Goal: Complete application form

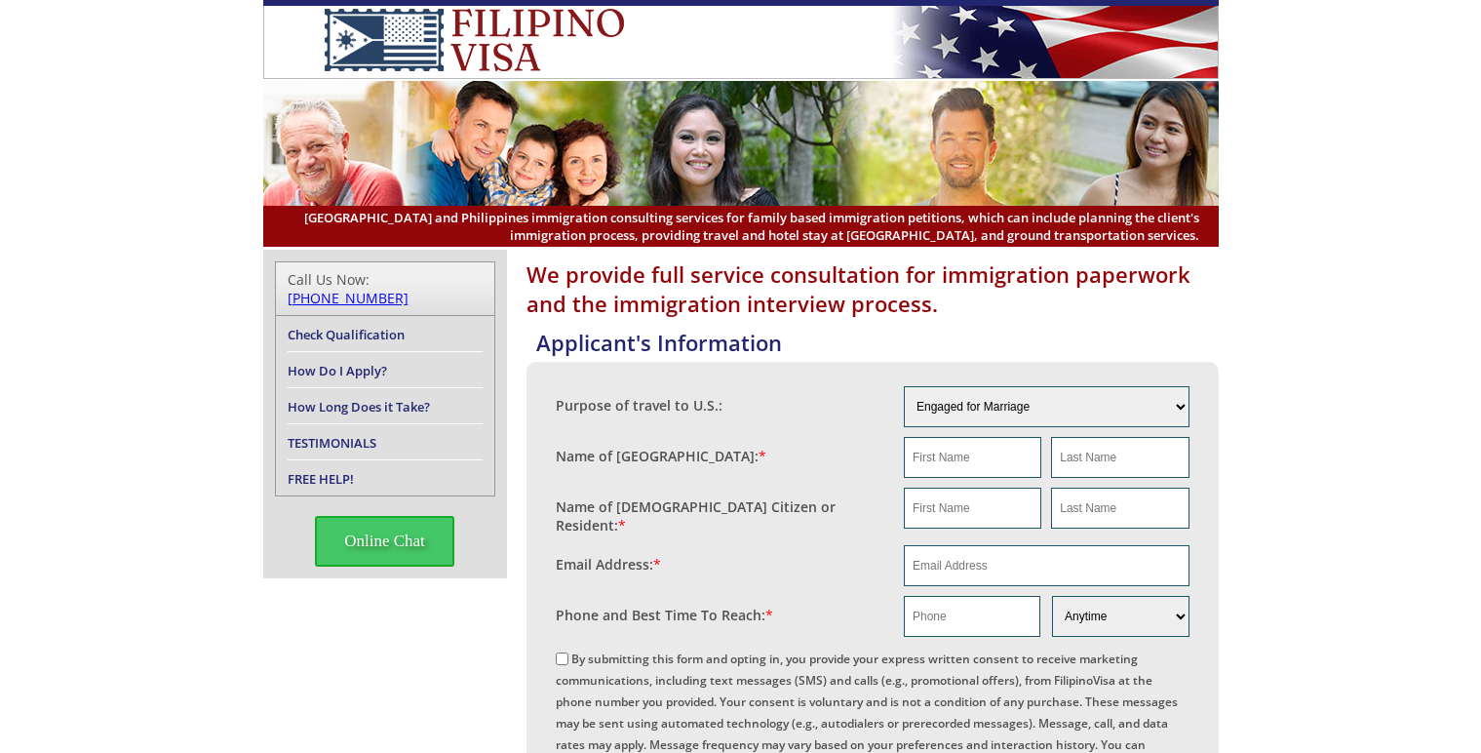
click at [1302, 202] on header "[GEOGRAPHIC_DATA] and Philippines immigration consulting services for family ba…" at bounding box center [740, 123] width 1481 height 247
click at [985, 560] on input "email" at bounding box center [1047, 565] width 286 height 41
paste input "[EMAIL_ADDRESS][DOMAIN_NAME]"
type input "[EMAIL_ADDRESS][DOMAIN_NAME]"
click at [955, 496] on input "text" at bounding box center [972, 507] width 137 height 41
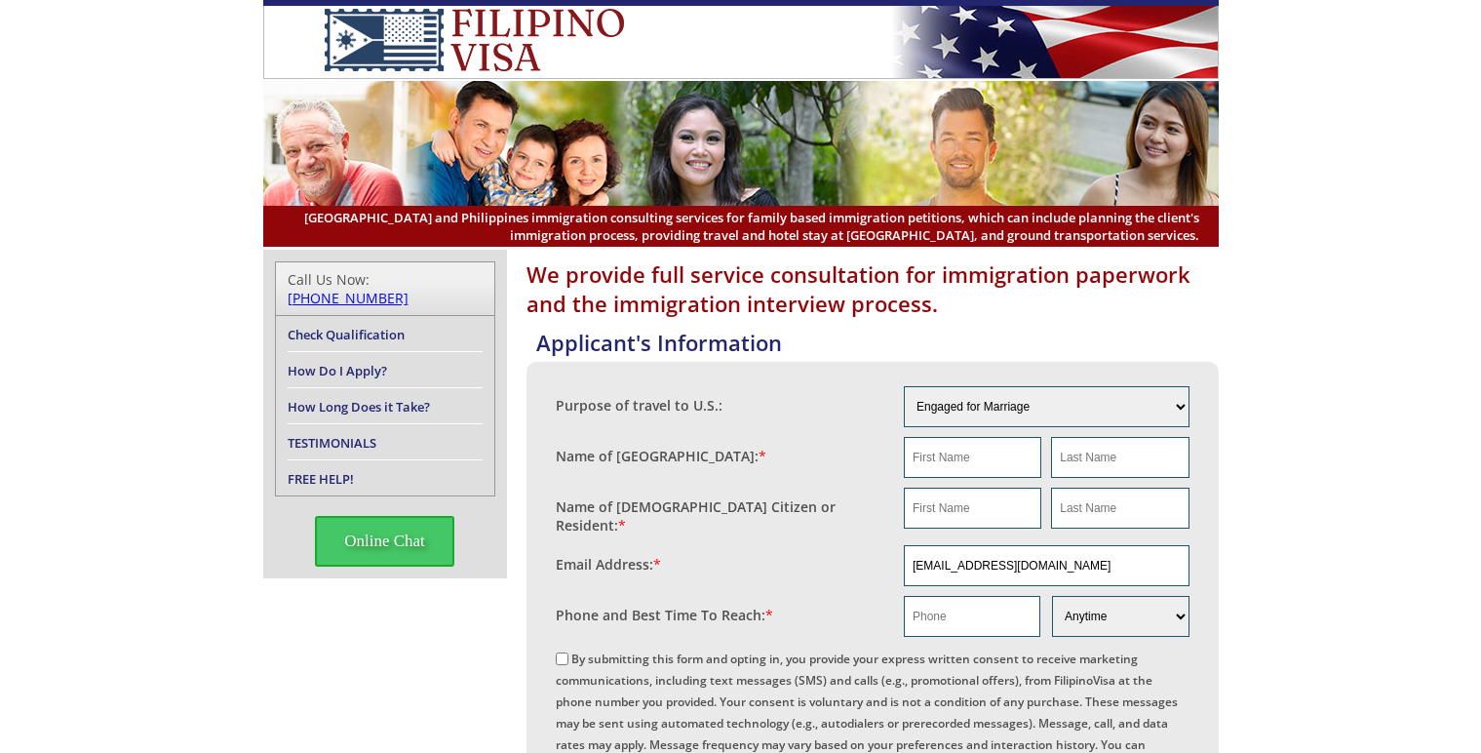
click at [992, 531] on fieldset "Name of [DEMOGRAPHIC_DATA] Citizen or Resident: *" at bounding box center [873, 512] width 634 height 58
click at [991, 515] on input "text" at bounding box center [972, 507] width 137 height 41
paste input "[PERSON_NAME]"
drag, startPoint x: 1034, startPoint y: 506, endPoint x: 940, endPoint y: 517, distance: 95.2
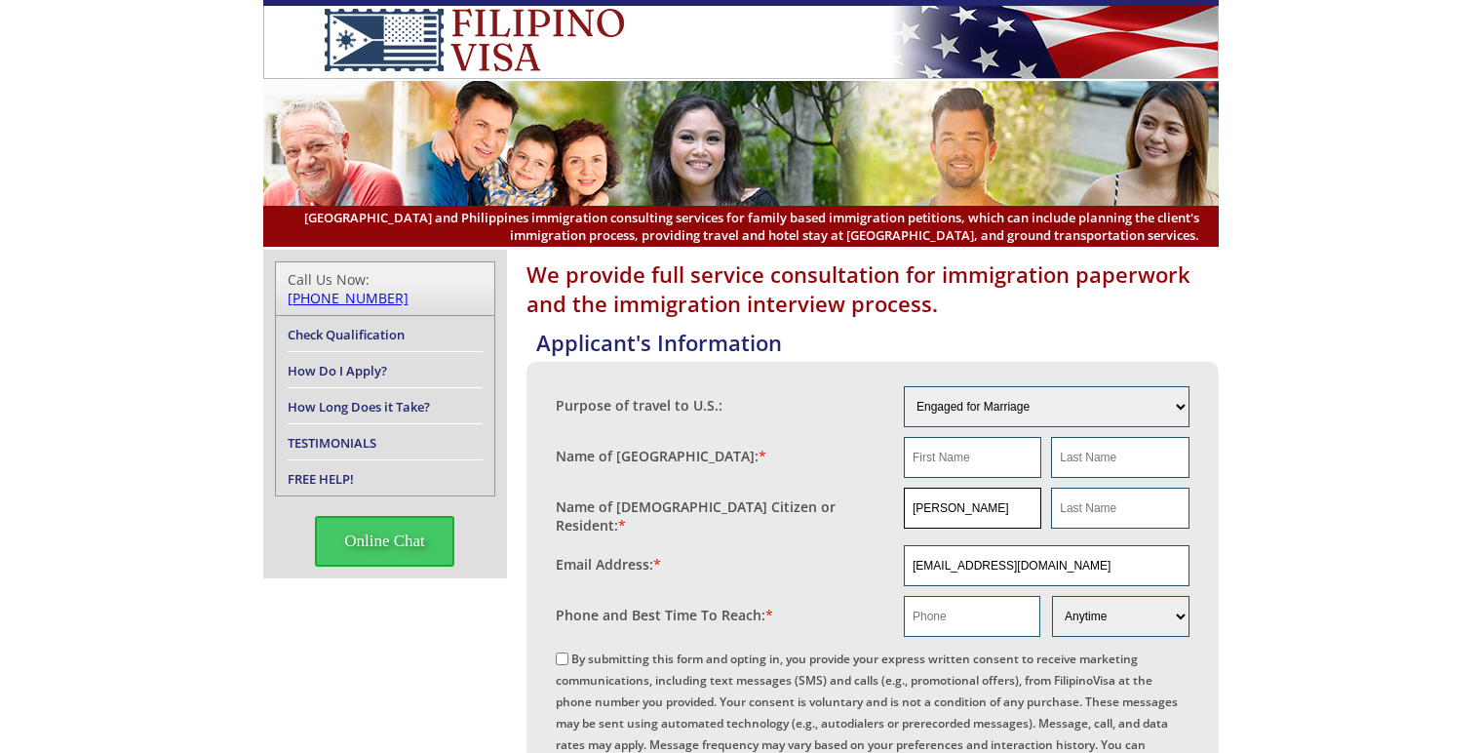
click at [940, 517] on input "[PERSON_NAME]" at bounding box center [972, 507] width 137 height 41
type input "[PERSON_NAME]"
click at [1129, 510] on input "text" at bounding box center [1119, 507] width 137 height 41
paste input "[PERSON_NAME]"
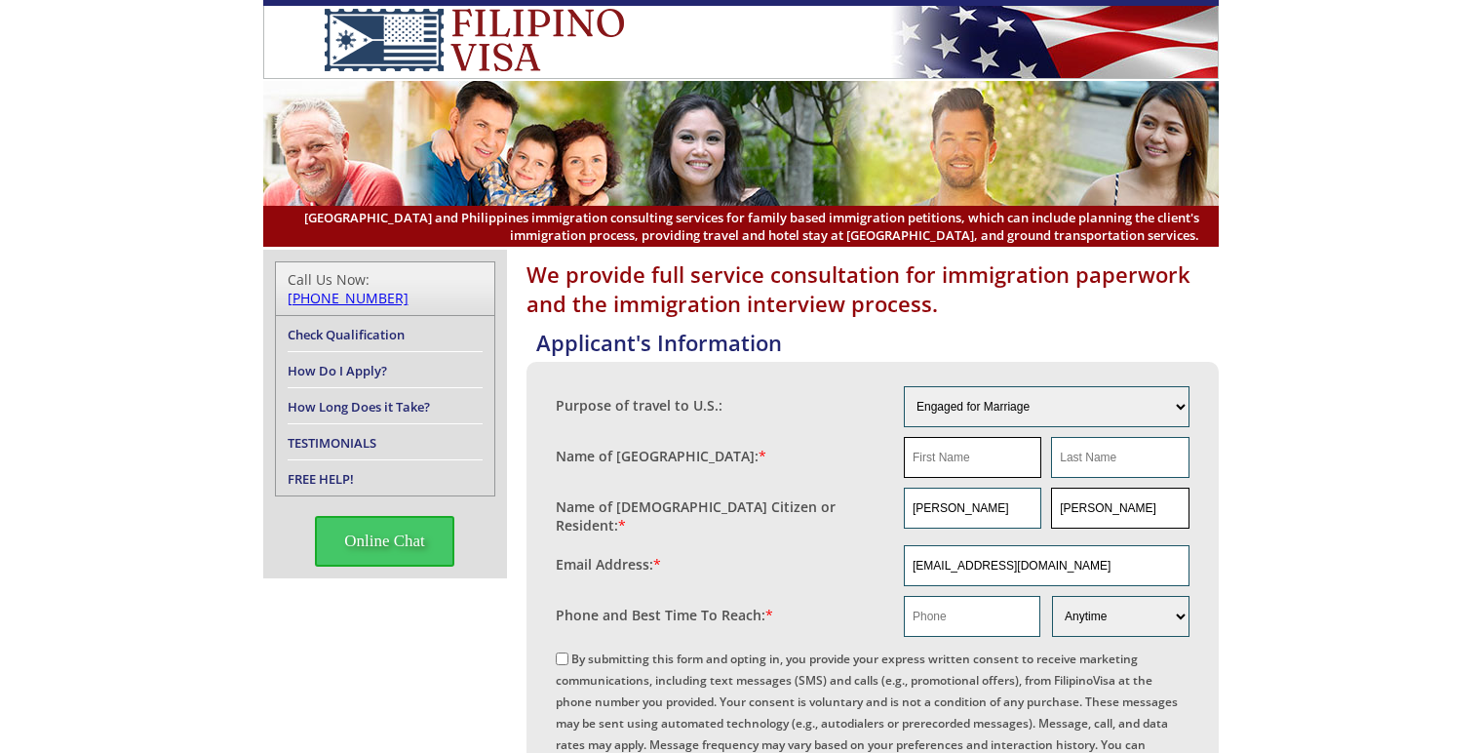
type input "[PERSON_NAME]"
click at [989, 466] on input "text" at bounding box center [972, 457] width 137 height 41
type input "na"
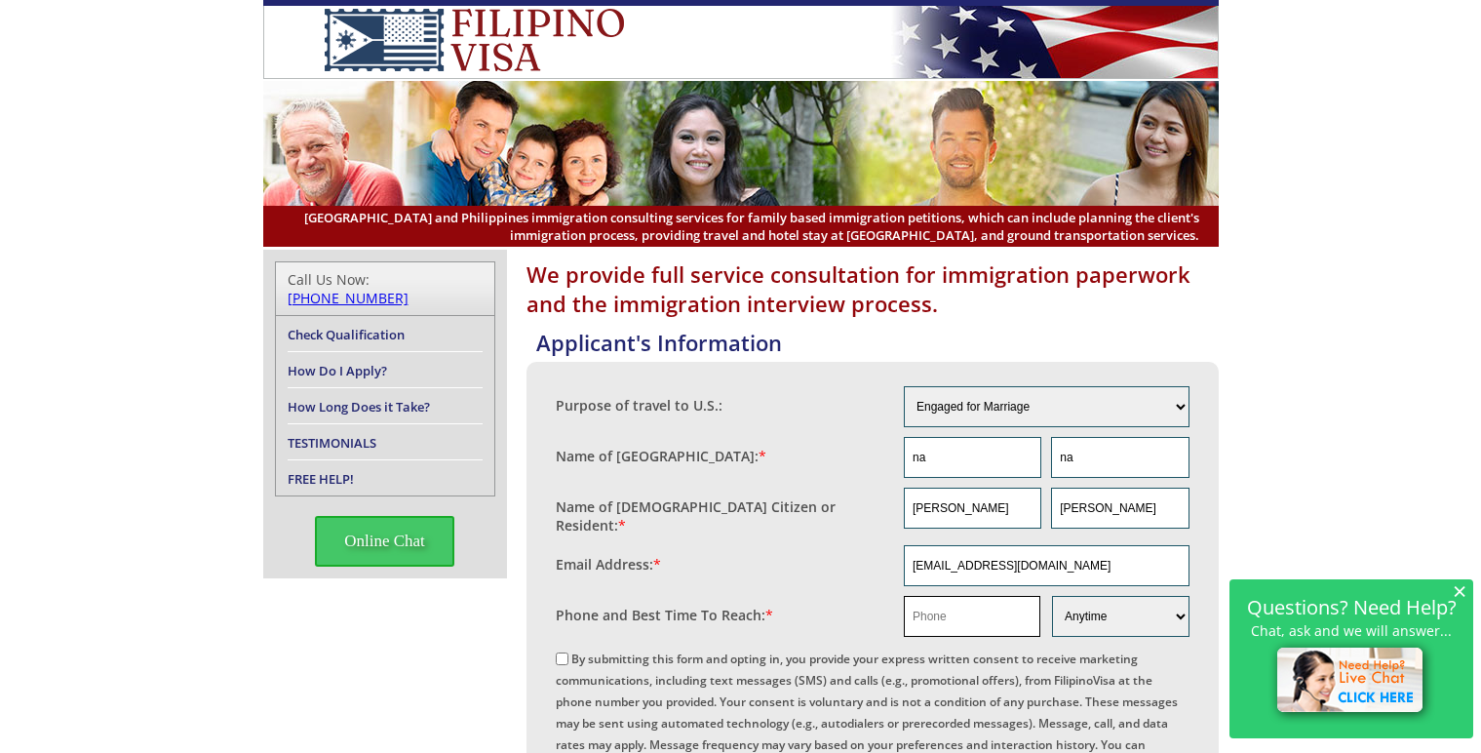
click at [954, 611] on input "text" at bounding box center [972, 616] width 136 height 41
paste input "[PHONE_NUMBER]"
type input "[PHONE_NUMBER]"
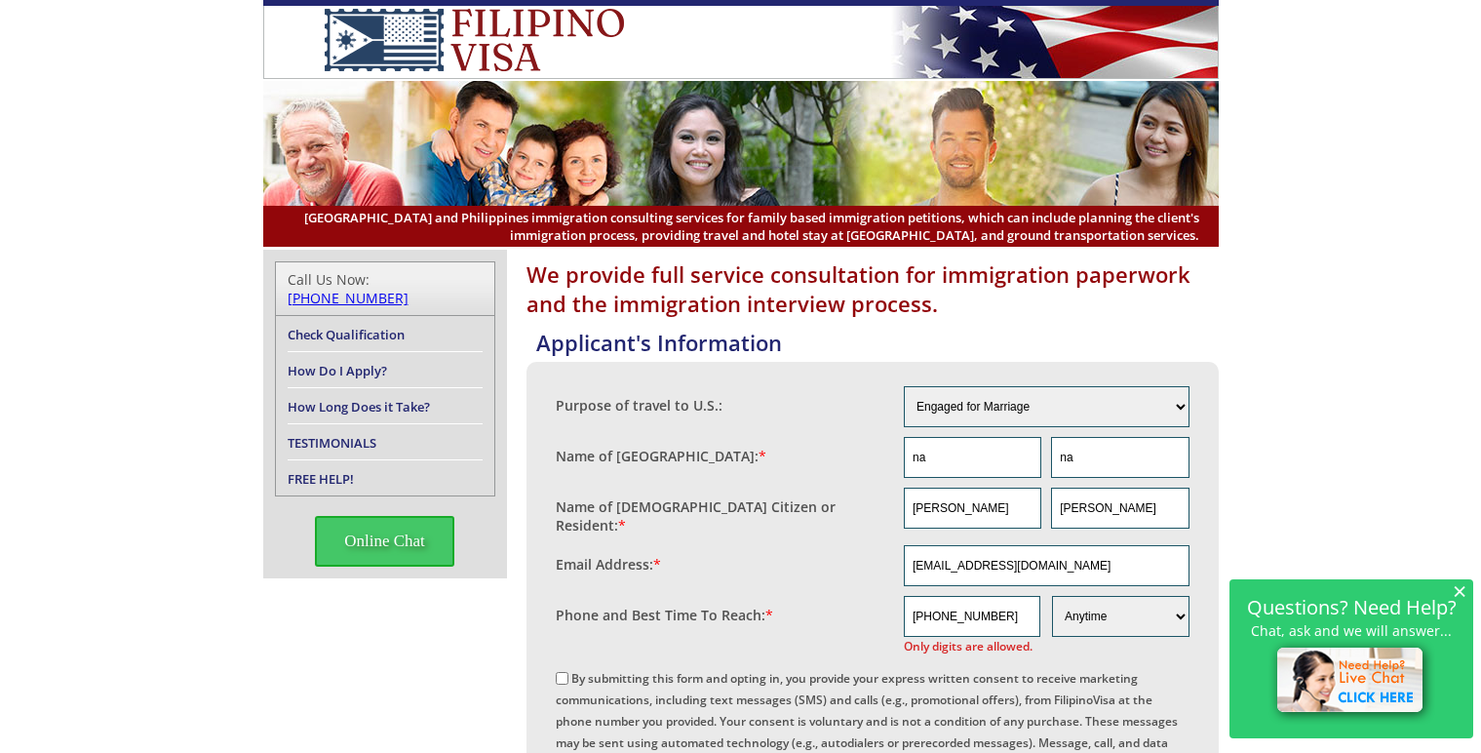
click at [568, 674] on input "By submitting this form and opting in, you provide your express written consent…" at bounding box center [562, 678] width 13 height 13
checkbox input "true"
click at [940, 610] on input "[PHONE_NUMBER]" at bounding box center [972, 616] width 136 height 41
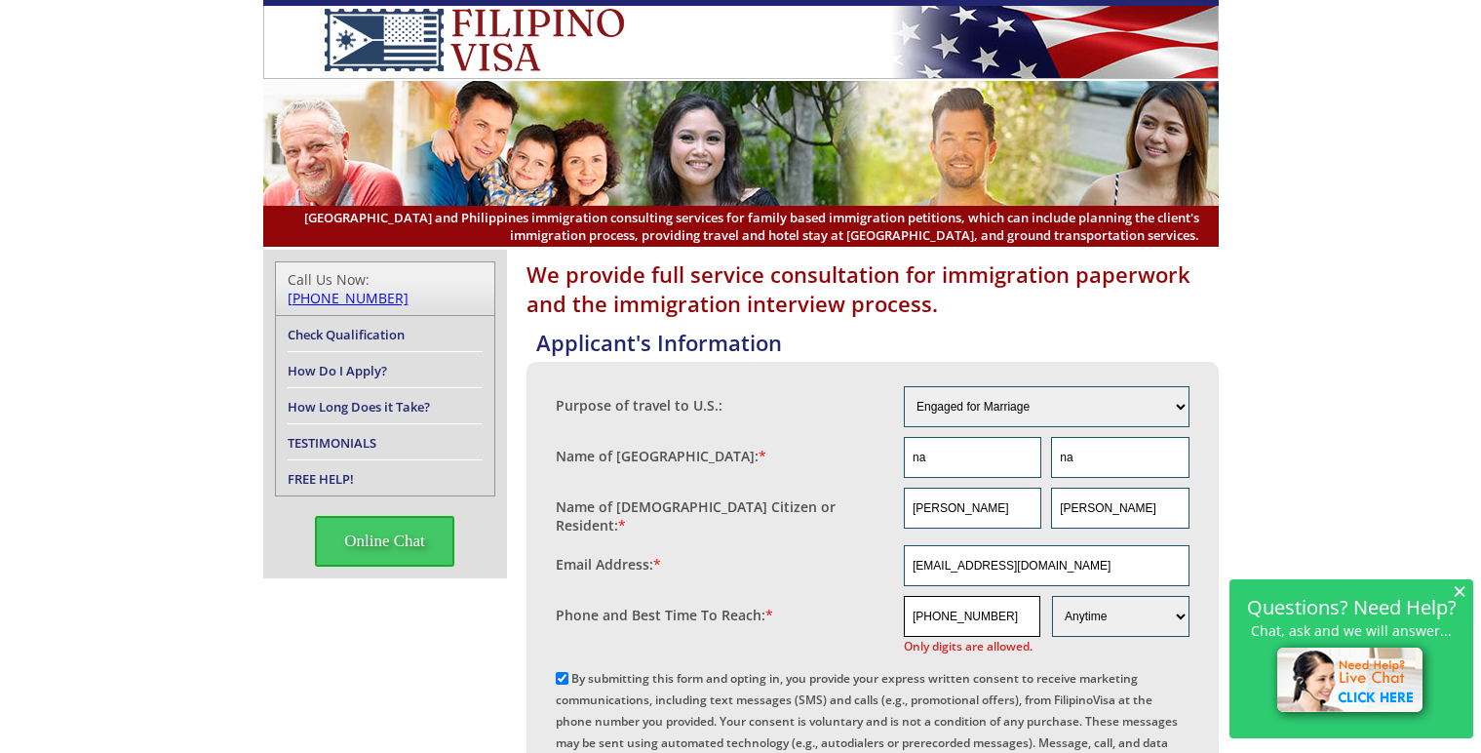
click at [937, 609] on input "[PHONE_NUMBER]" at bounding box center [972, 616] width 136 height 41
click at [957, 610] on input "843582 3743" at bounding box center [972, 616] width 136 height 41
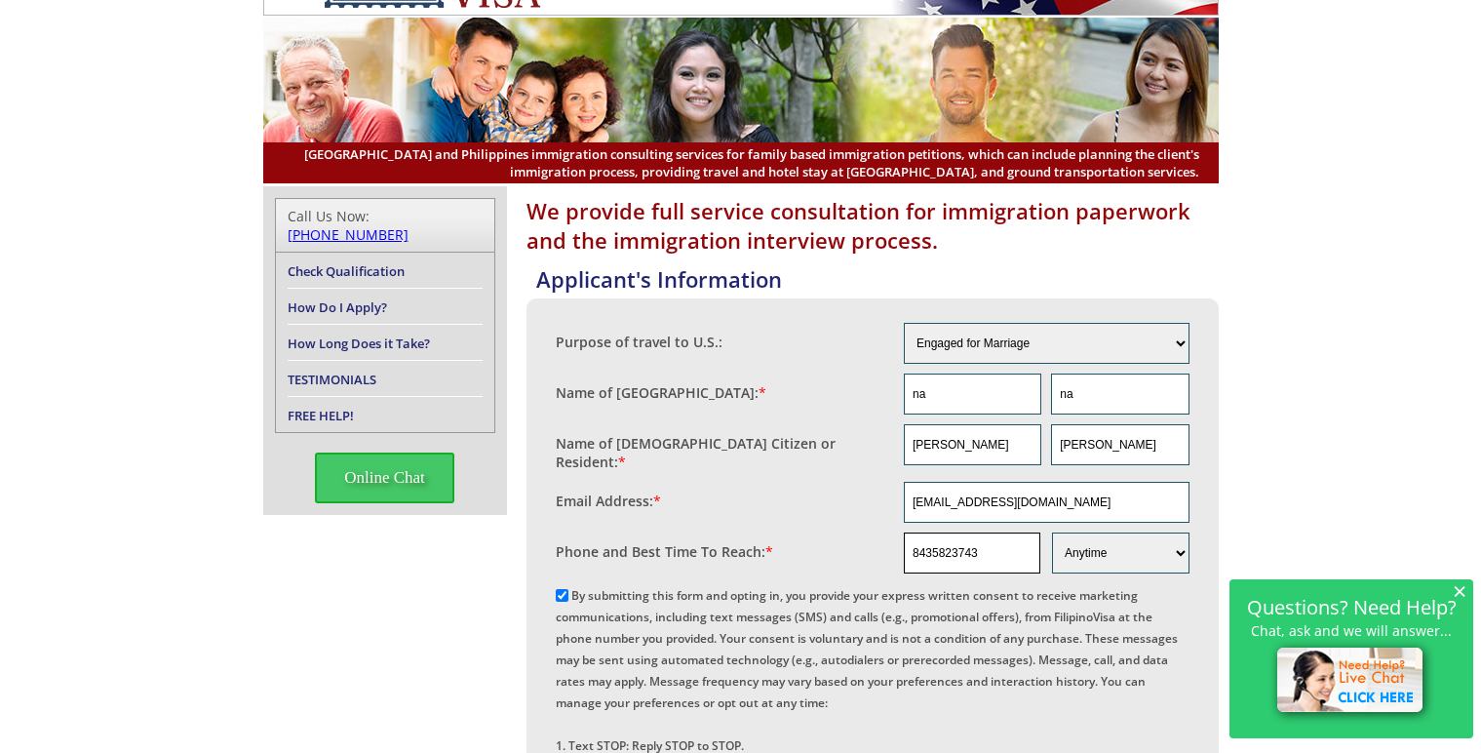
scroll to position [97, 0]
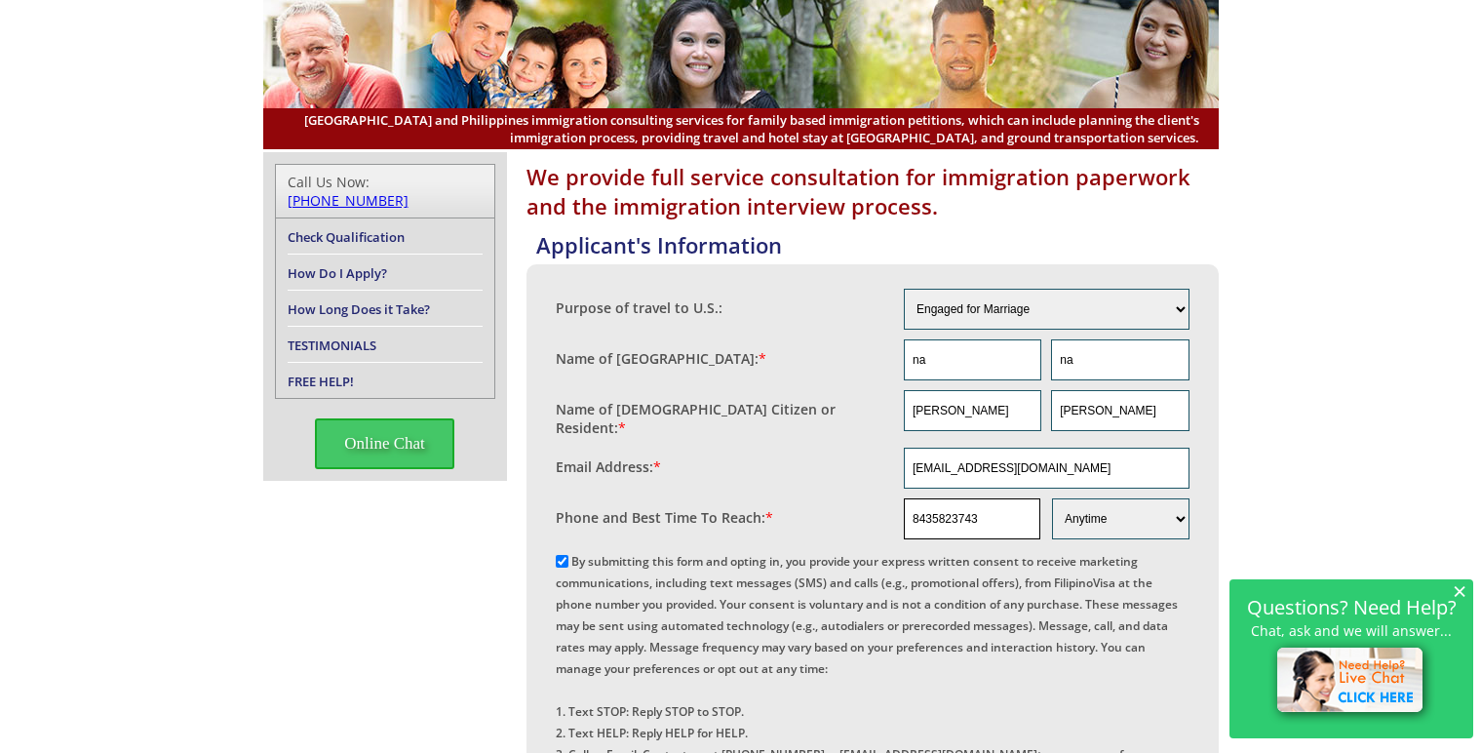
drag, startPoint x: 995, startPoint y: 517, endPoint x: 843, endPoint y: 521, distance: 152.1
click at [843, 521] on fieldset "Phone and Best Time To Reach: * 8435823743 Morning Afternoon Evening Weekend An…" at bounding box center [873, 518] width 634 height 51
type input "8435823743"
drag, startPoint x: 1068, startPoint y: 455, endPoint x: 734, endPoint y: 456, distance: 333.4
click at [734, 456] on fieldset "Email Address: * [EMAIL_ADDRESS][DOMAIN_NAME]" at bounding box center [873, 468] width 634 height 51
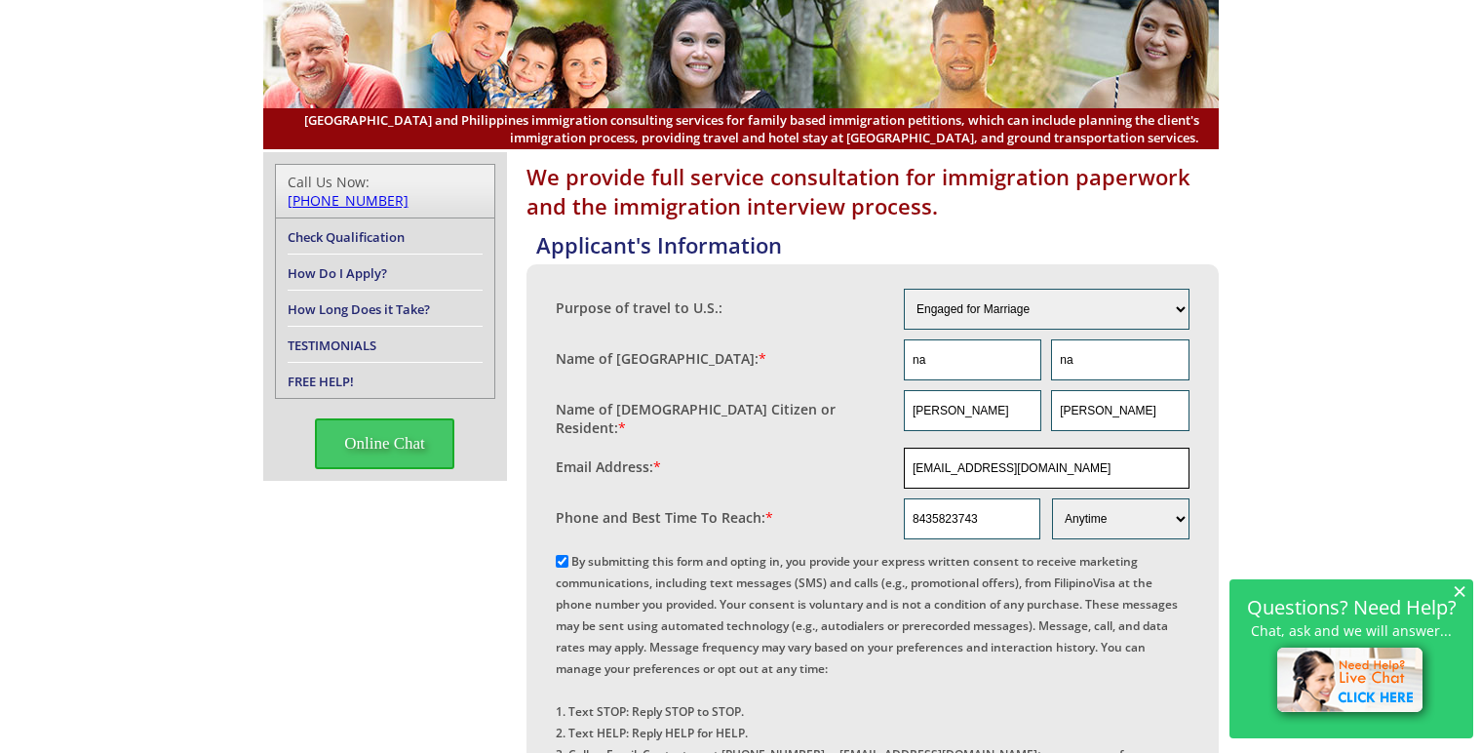
scroll to position [487, 0]
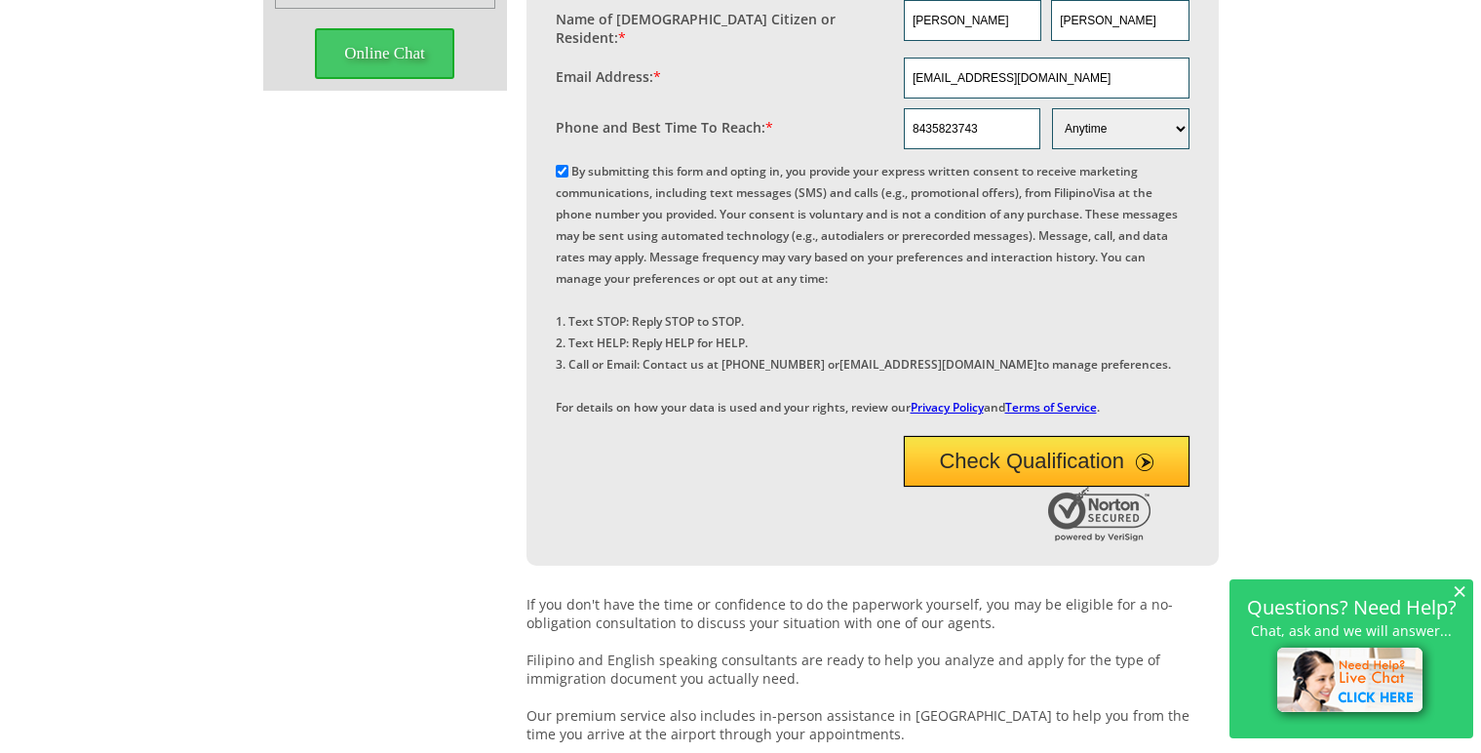
click at [1042, 487] on button "Check Qualification" at bounding box center [1047, 461] width 286 height 51
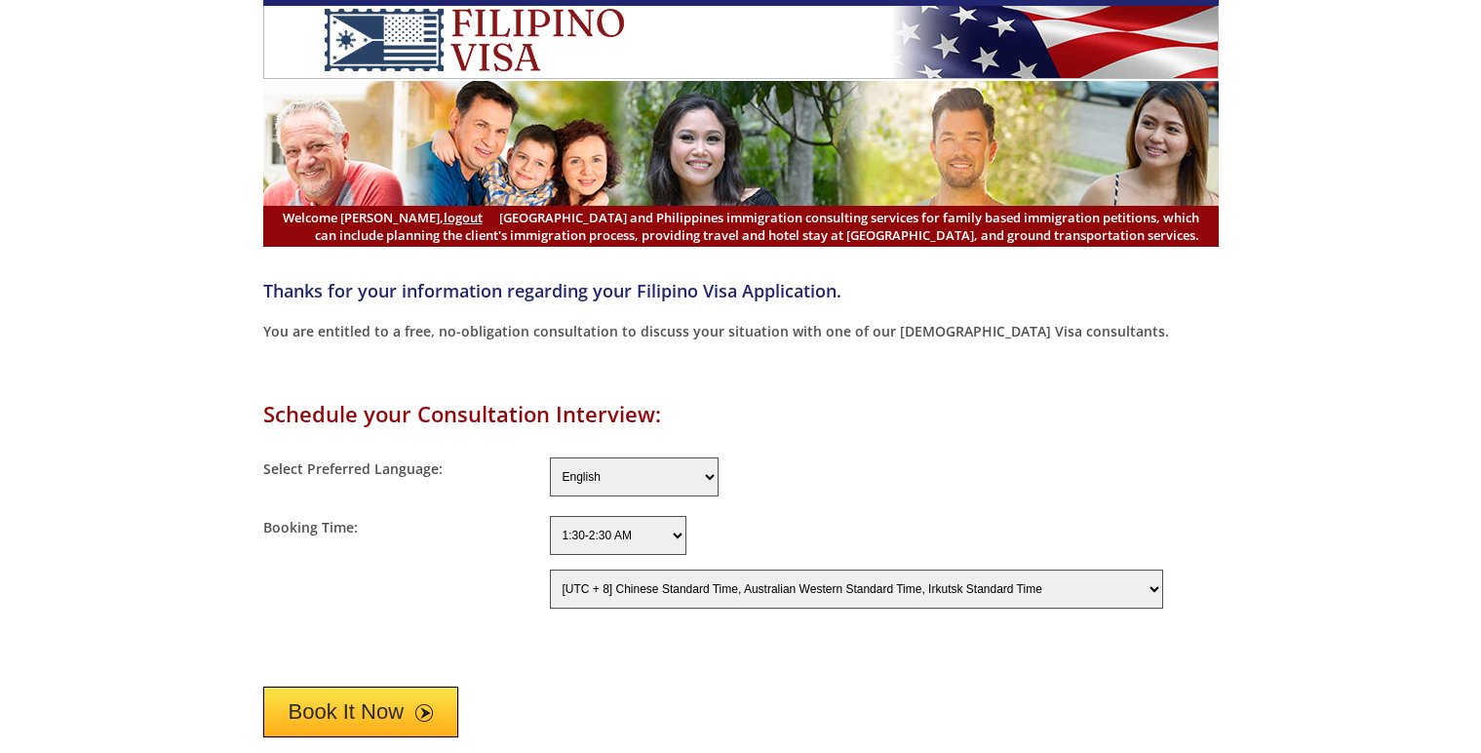
select select "-480"
